Goal: Information Seeking & Learning: Learn about a topic

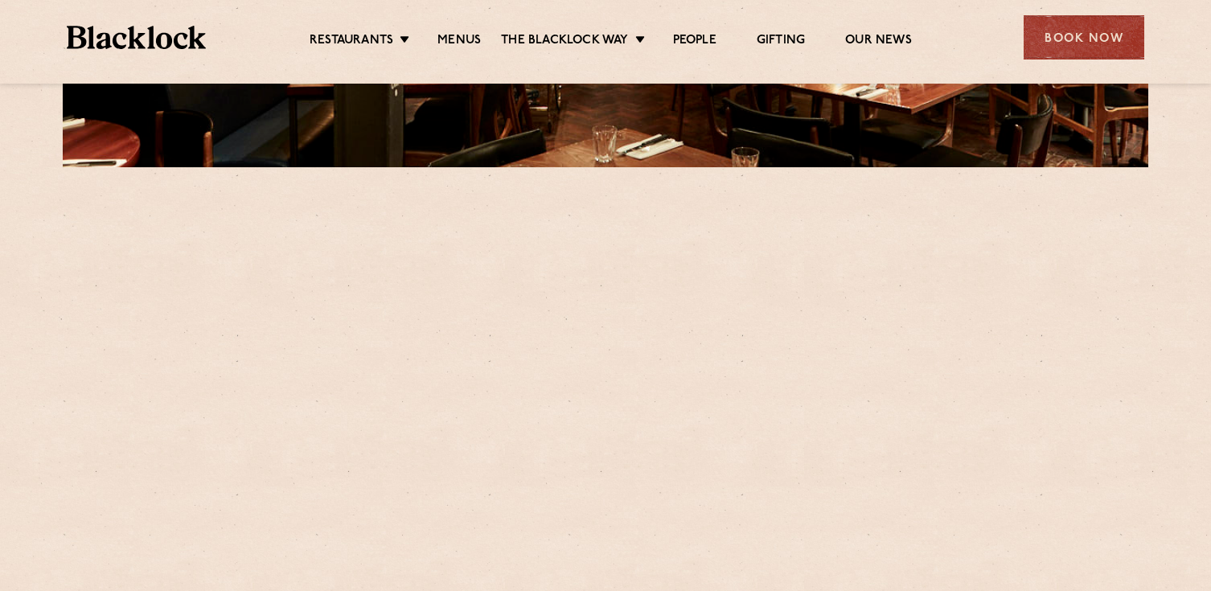
scroll to position [434, 0]
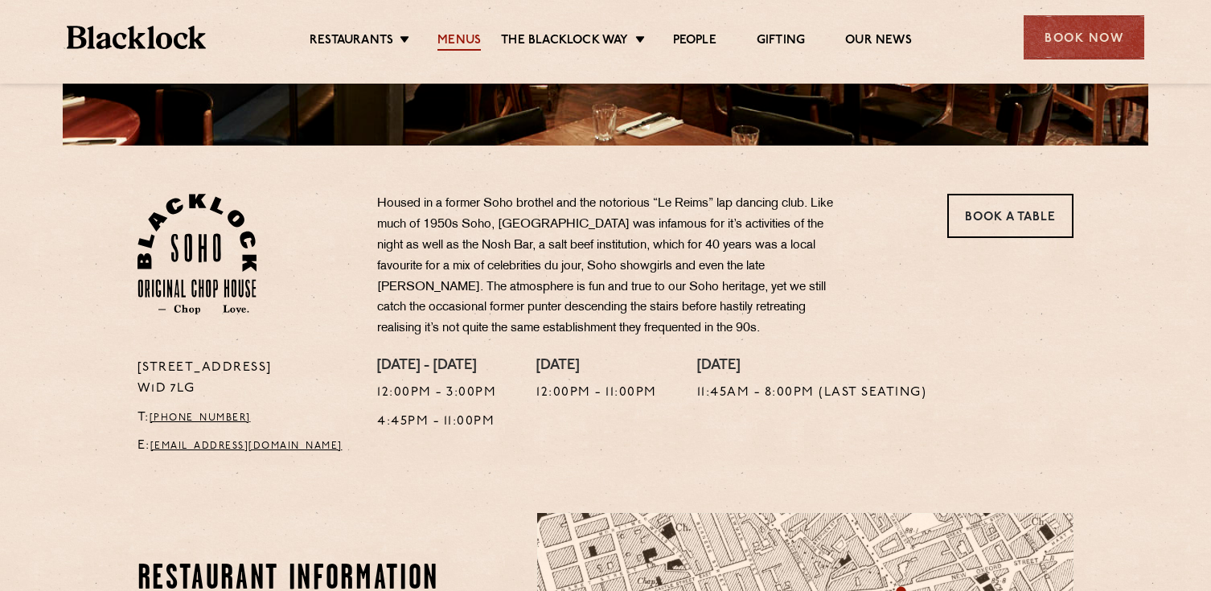
click at [459, 38] on link "Menus" at bounding box center [459, 42] width 43 height 18
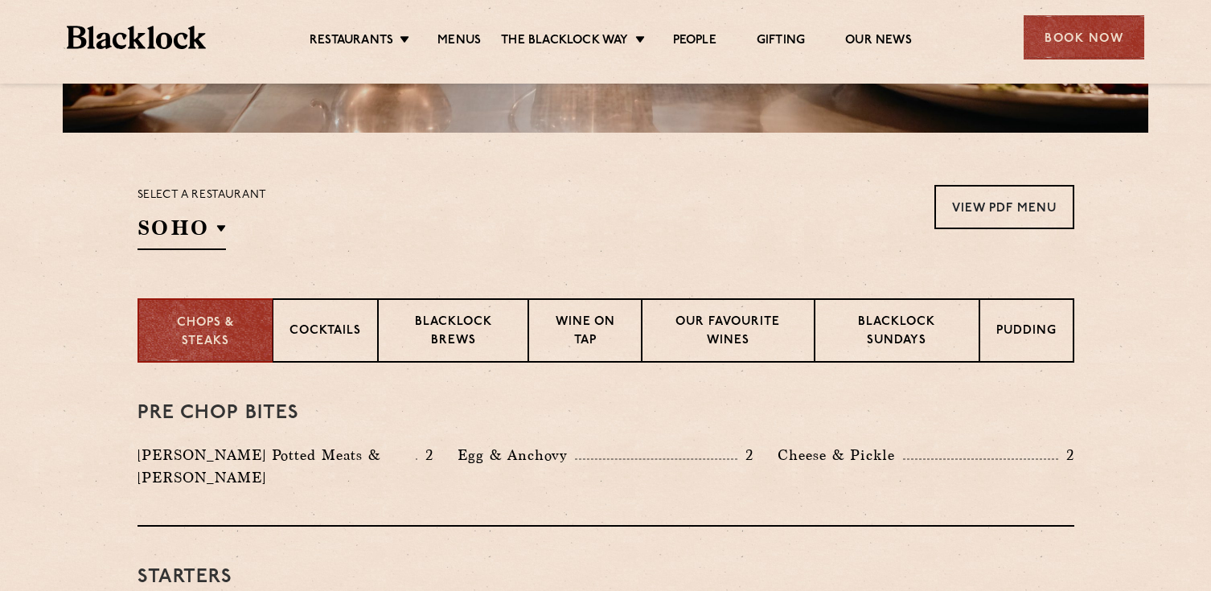
scroll to position [450, 0]
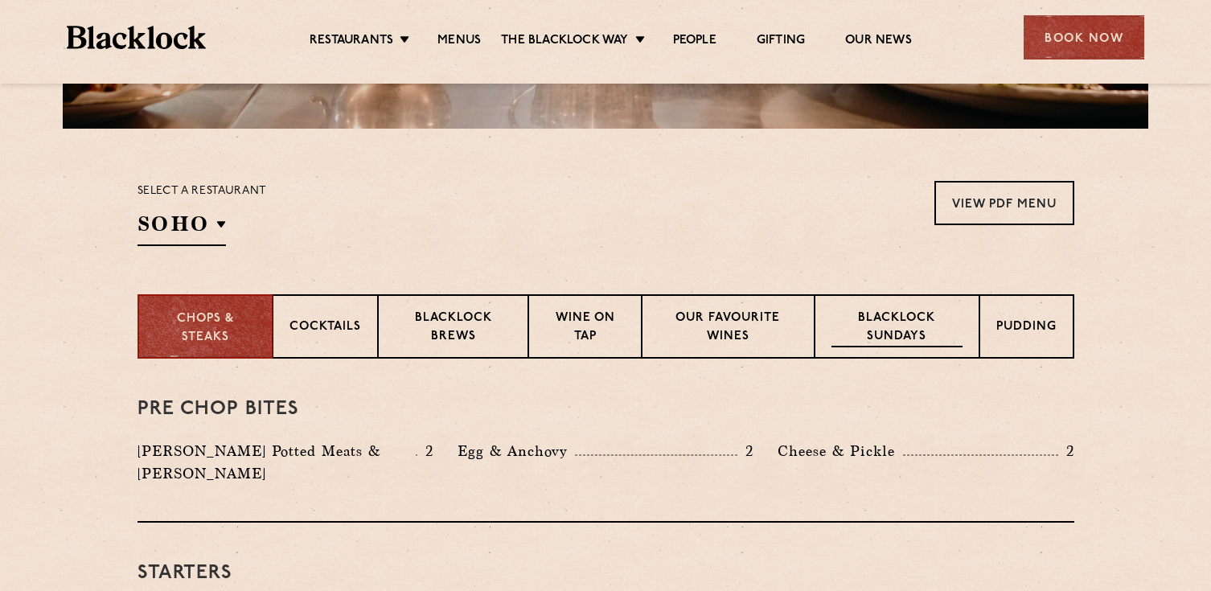
click at [828, 312] on div "Blacklock Sundays" at bounding box center [897, 326] width 164 height 64
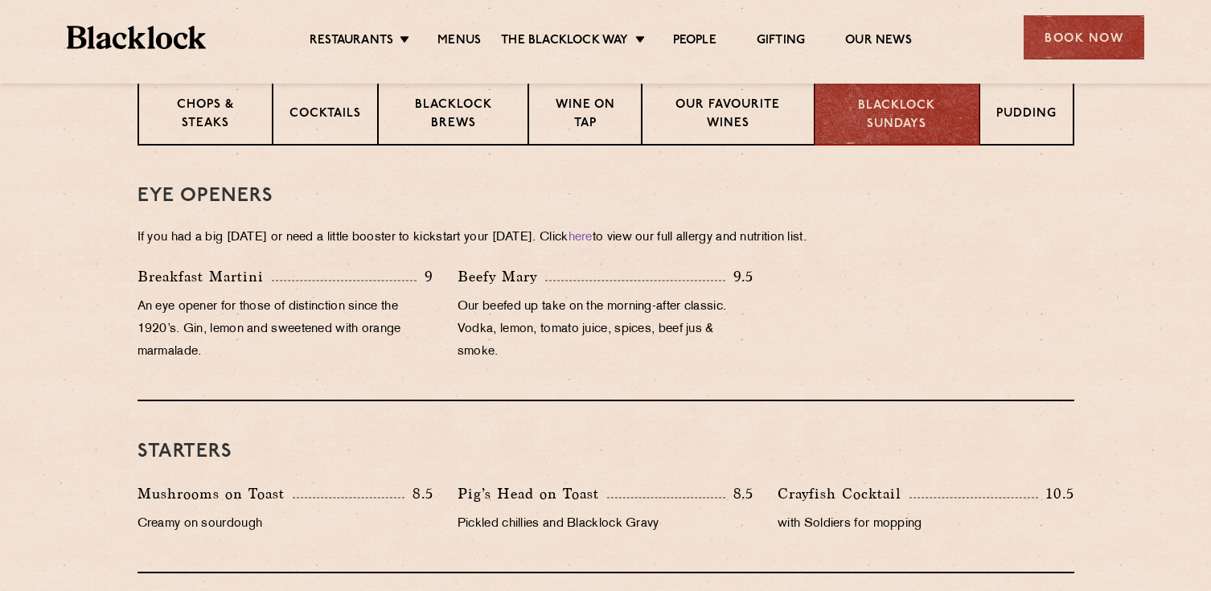
scroll to position [0, 0]
